Goal: Find contact information: Find contact information

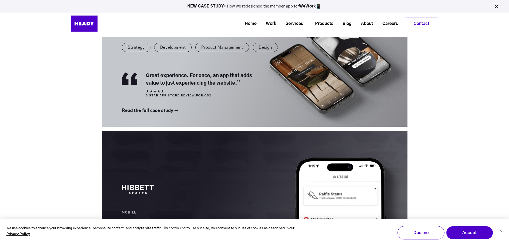
scroll to position [187, 0]
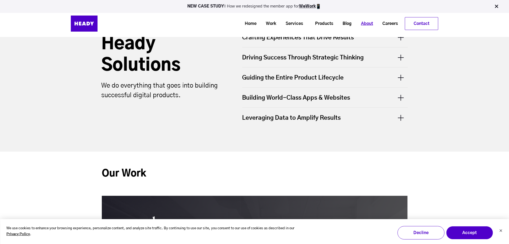
click at [368, 21] on link "About" at bounding box center [364, 24] width 21 height 10
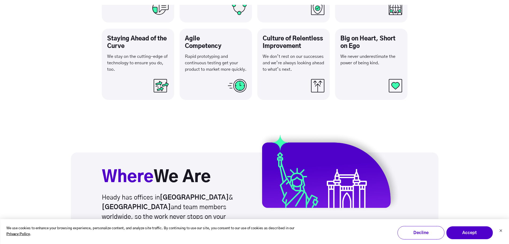
scroll to position [748, 0]
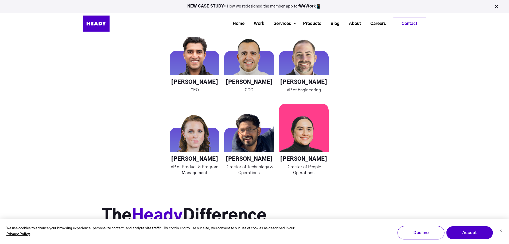
click at [312, 152] on div "[PERSON_NAME] Director of People Operations" at bounding box center [304, 139] width 50 height 72
click at [312, 159] on h4 "[PERSON_NAME]" at bounding box center [304, 159] width 50 height 7
drag, startPoint x: 317, startPoint y: 159, endPoint x: 314, endPoint y: 155, distance: 4.7
click at [316, 159] on h4 "[PERSON_NAME]" at bounding box center [304, 159] width 50 height 7
click at [314, 155] on div "[PERSON_NAME] Director of People Operations" at bounding box center [304, 139] width 50 height 72
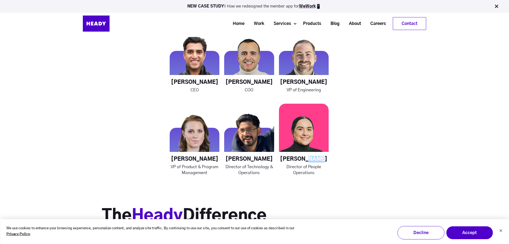
click at [314, 155] on div "[PERSON_NAME] Director of People Operations" at bounding box center [304, 139] width 50 height 72
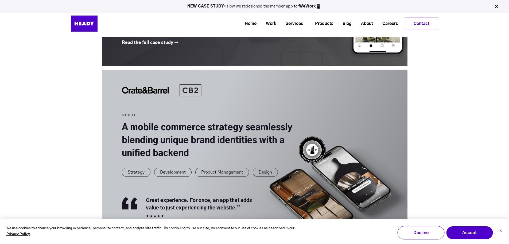
scroll to position [125, 0]
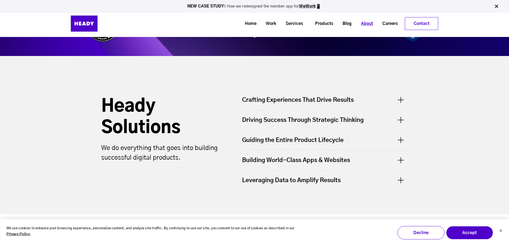
click at [367, 25] on link "About" at bounding box center [364, 24] width 21 height 10
